Goal: Task Accomplishment & Management: Use online tool/utility

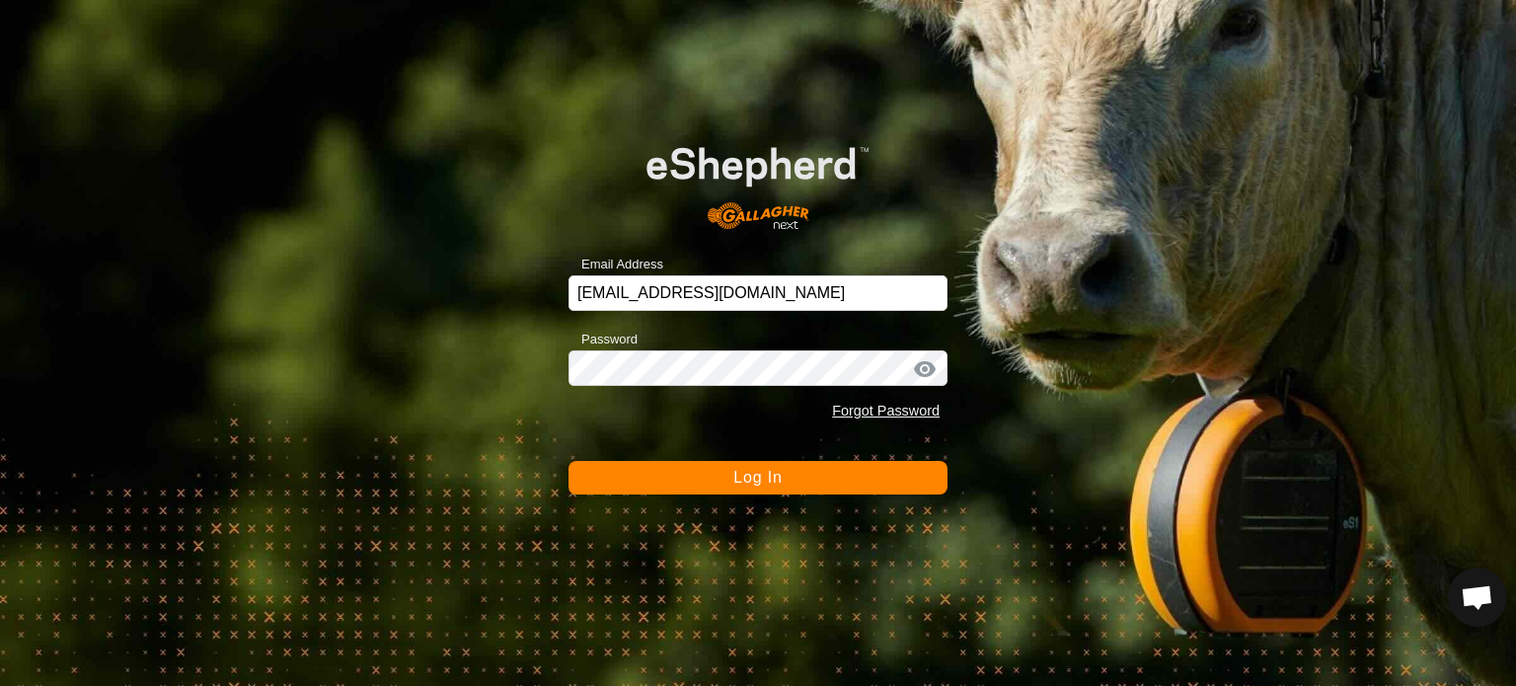
click at [928, 361] on div at bounding box center [925, 369] width 30 height 20
click at [924, 368] on div at bounding box center [925, 369] width 30 height 20
click at [791, 307] on input "[EMAIL_ADDRESS][DOMAIN_NAME]" at bounding box center [757, 293] width 379 height 36
click at [758, 487] on button "Log In" at bounding box center [757, 478] width 379 height 34
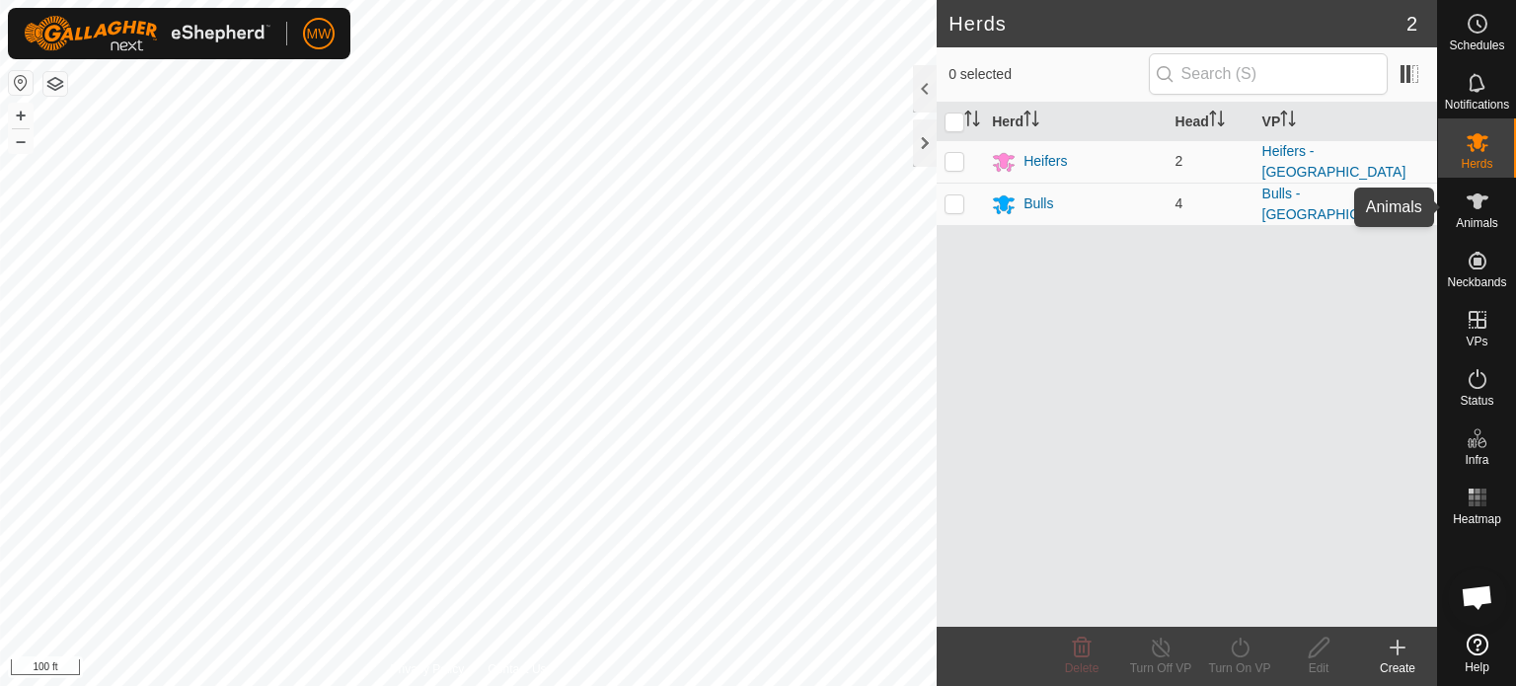
click at [1469, 208] on icon at bounding box center [1477, 201] width 24 height 24
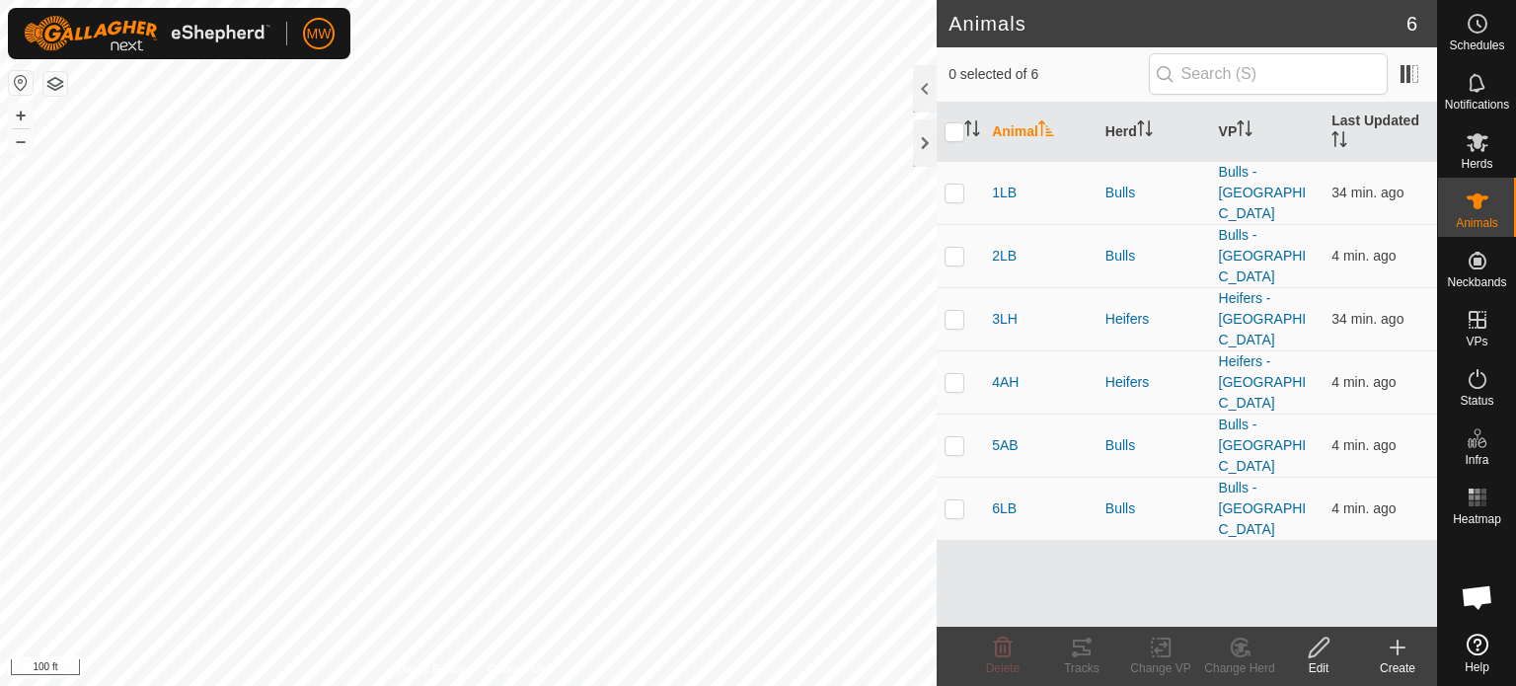
click at [939, 129] on th at bounding box center [959, 132] width 47 height 59
drag, startPoint x: 946, startPoint y: 128, endPoint x: 958, endPoint y: 135, distance: 13.7
click at [947, 128] on input "checkbox" at bounding box center [954, 132] width 20 height 20
checkbox input "true"
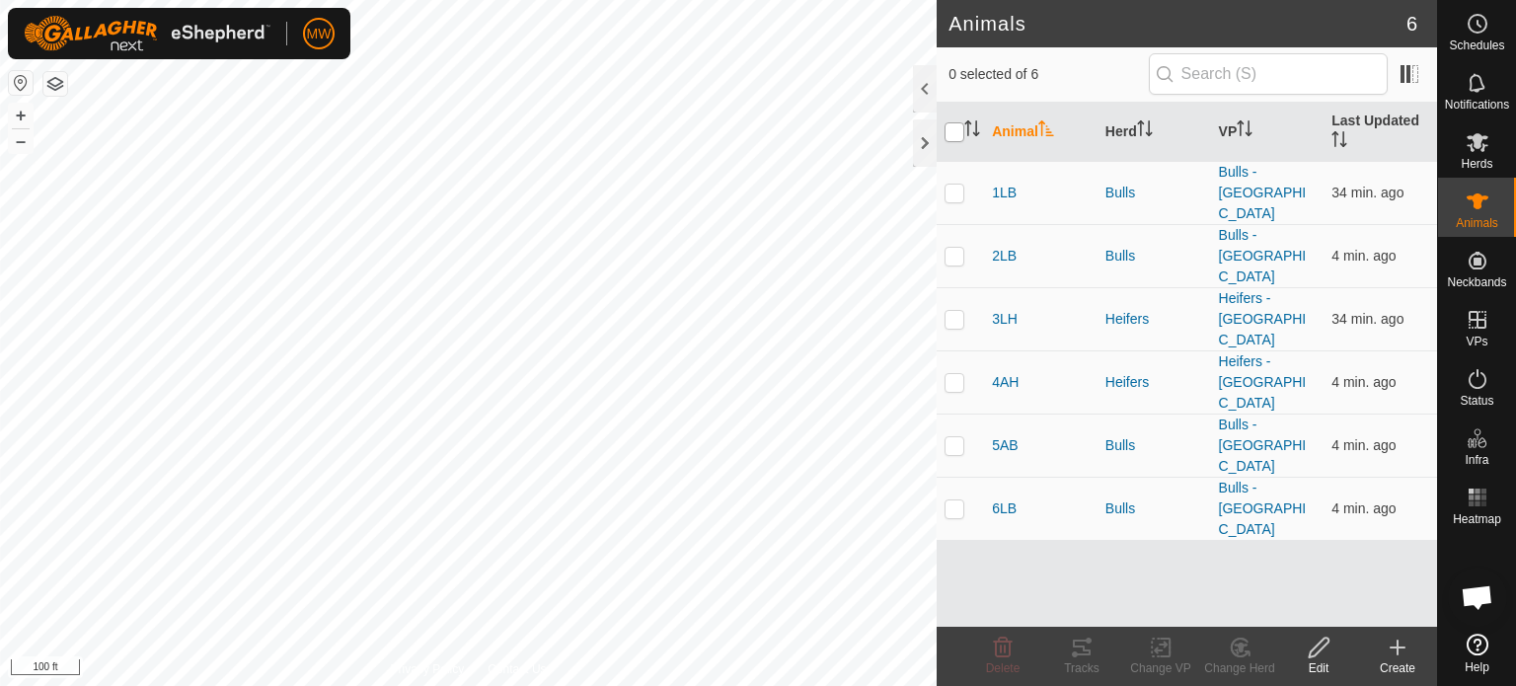
checkbox input "true"
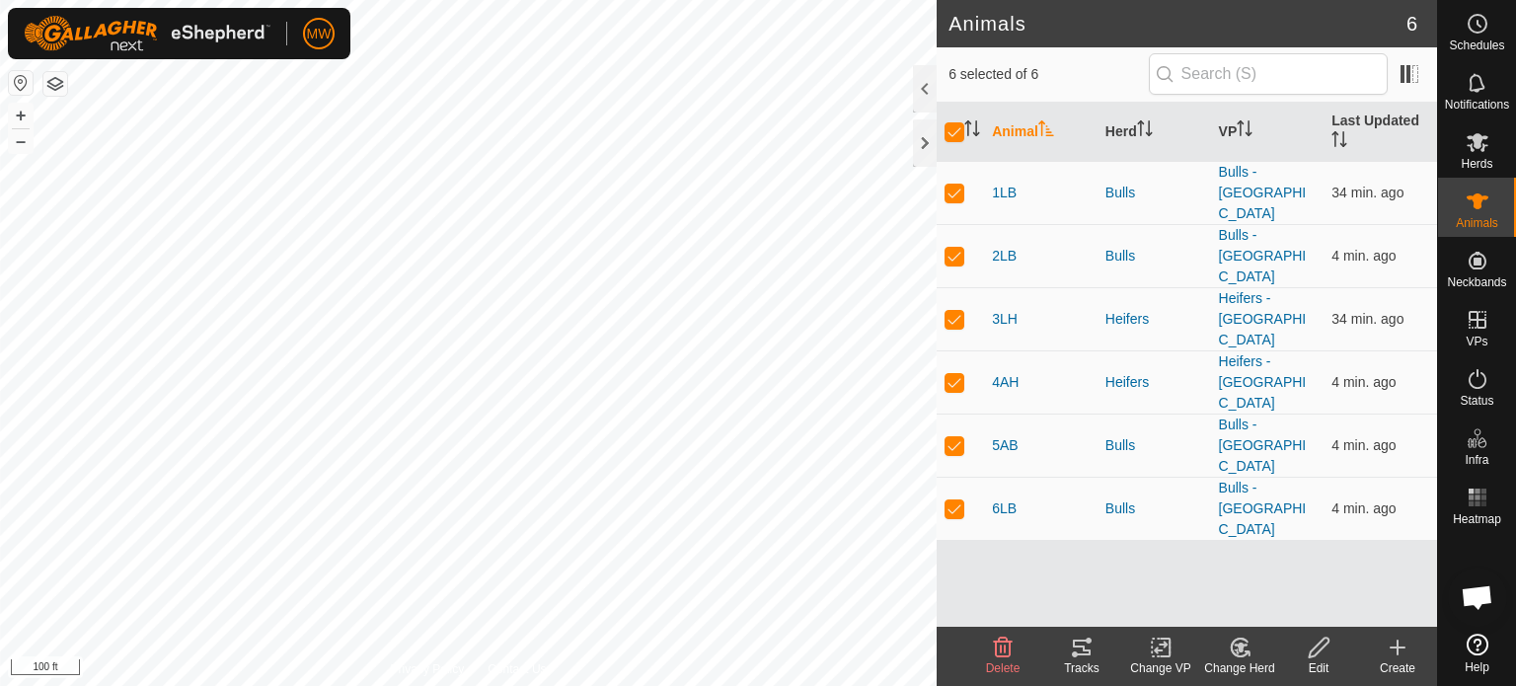
click at [1092, 654] on icon at bounding box center [1082, 648] width 24 height 24
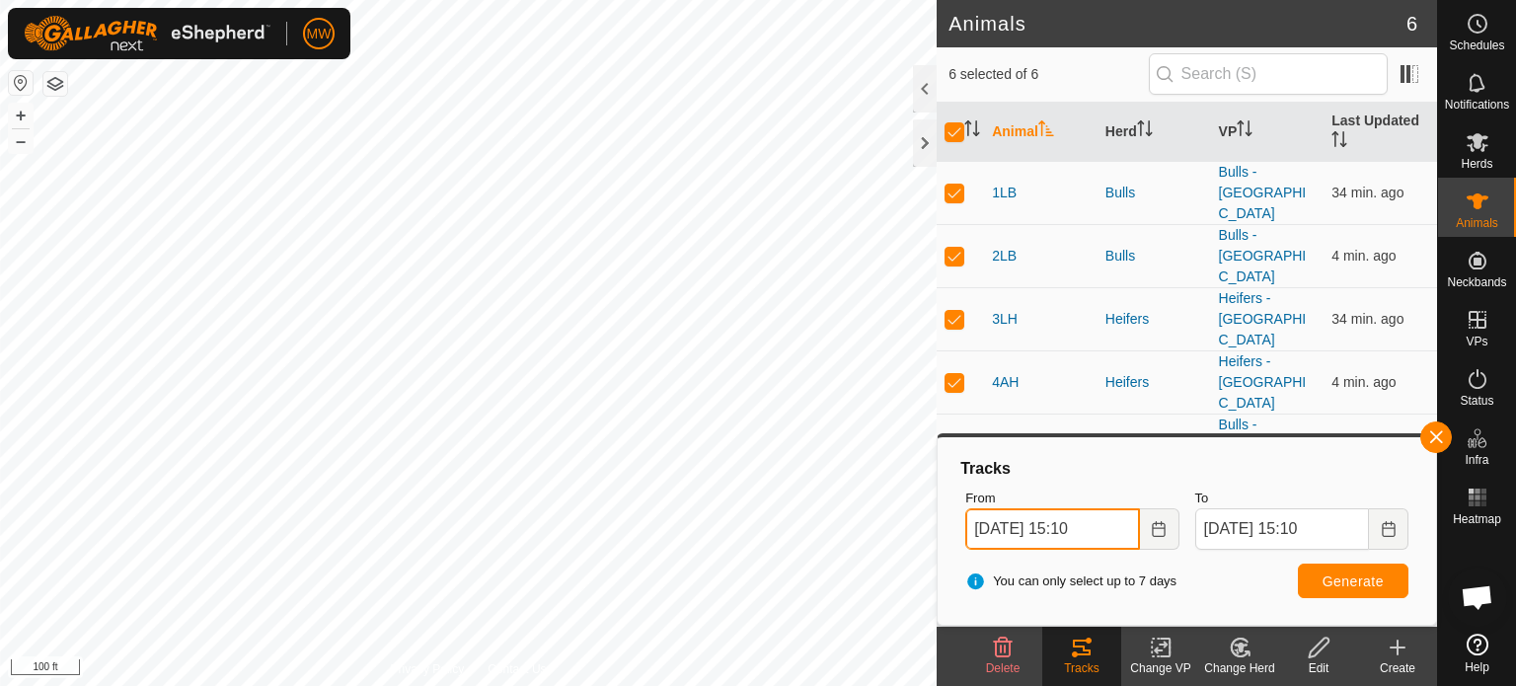
click at [1019, 540] on input "[DATE] 15:10" at bounding box center [1052, 528] width 174 height 41
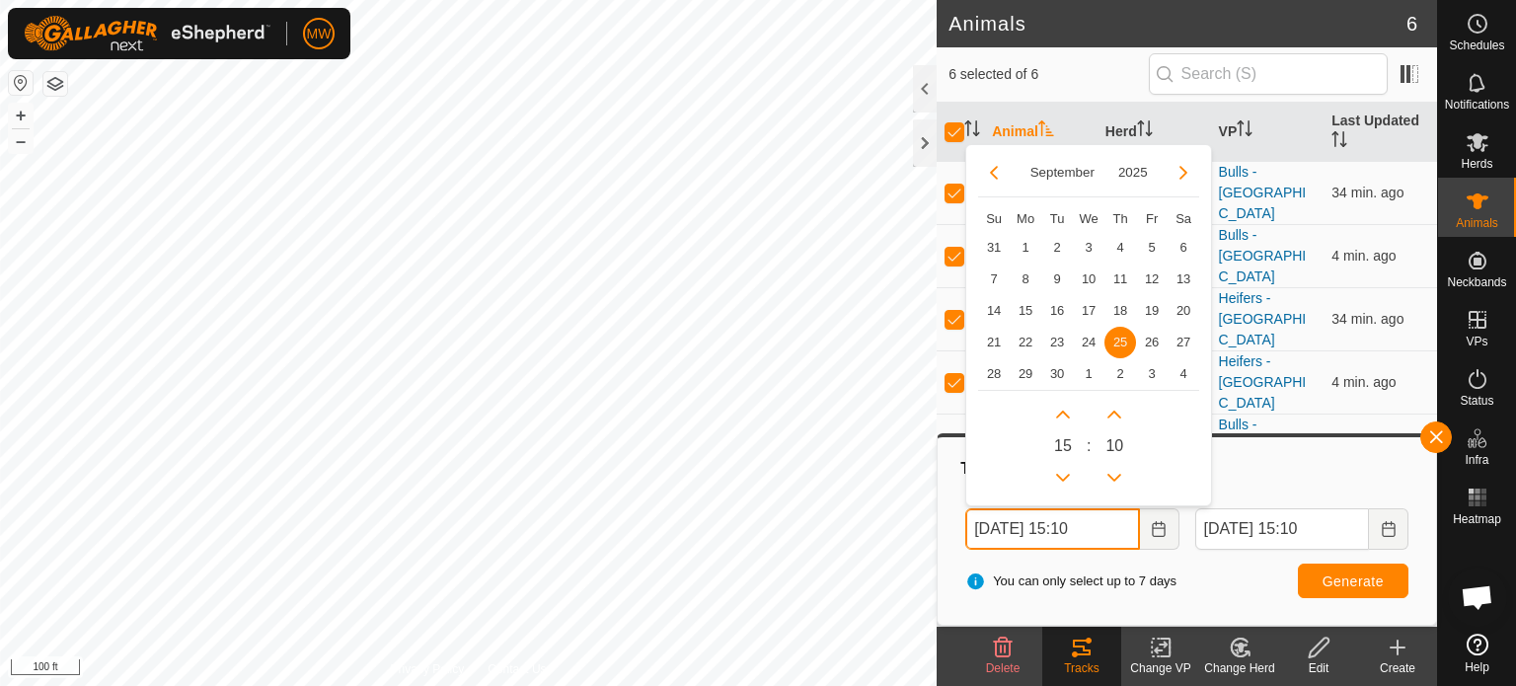
click at [1085, 535] on input "[DATE] 15:10" at bounding box center [1052, 528] width 174 height 41
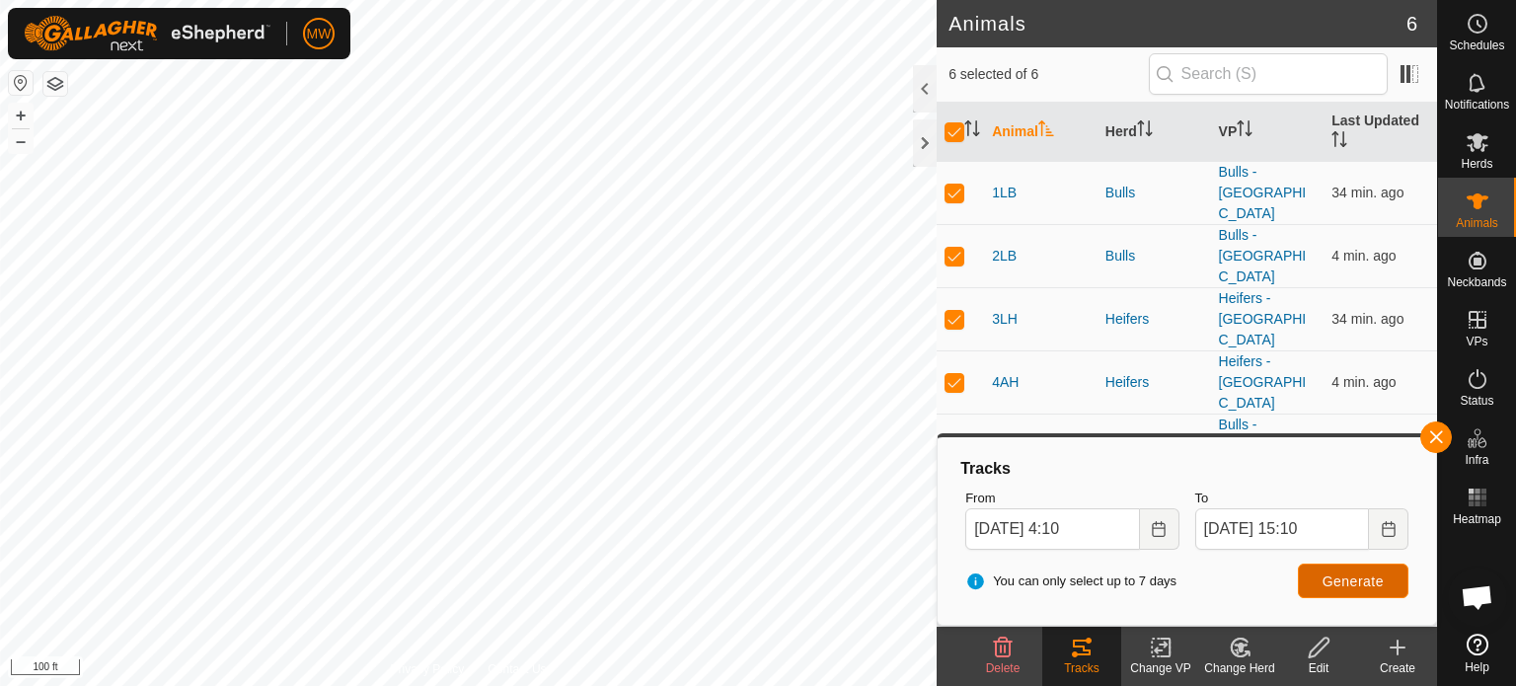
type input "[DATE] 04:10"
click at [1360, 591] on button "Generate" at bounding box center [1353, 580] width 111 height 35
